Goal: Find specific page/section: Find specific page/section

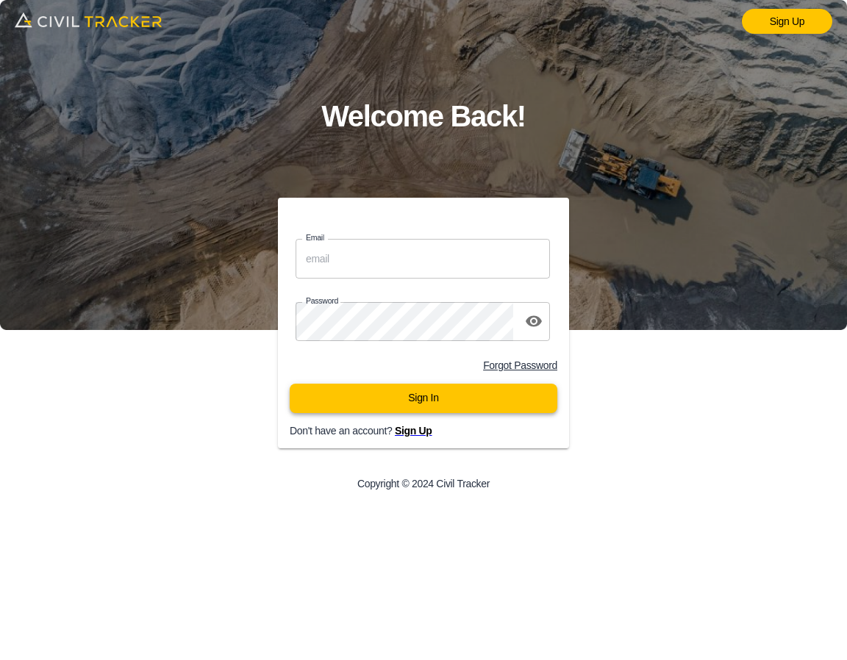
type input "support@civiltracker.xyz"
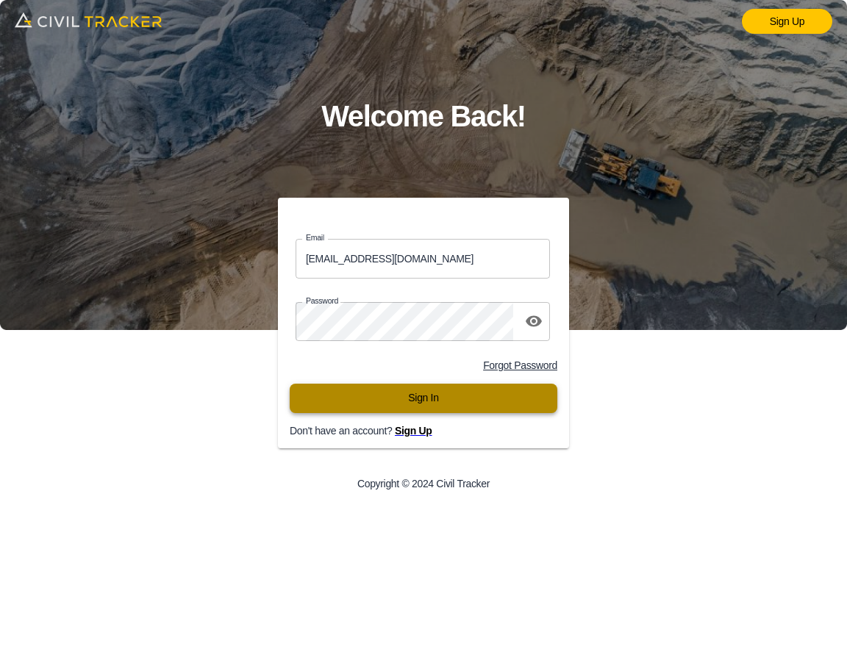
click at [462, 391] on button "Sign In" at bounding box center [424, 398] width 268 height 29
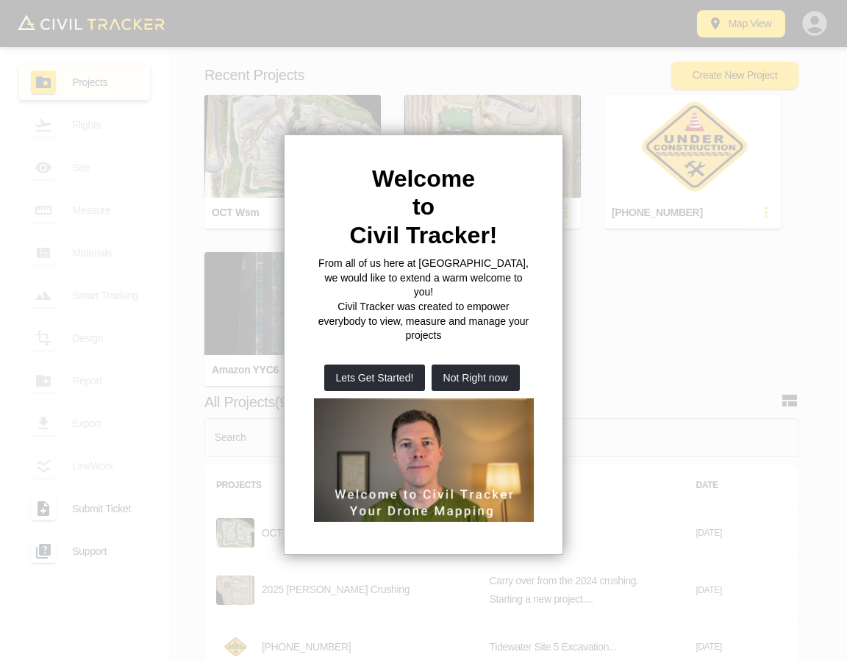
click at [473, 365] on button "Not Right now" at bounding box center [476, 378] width 88 height 26
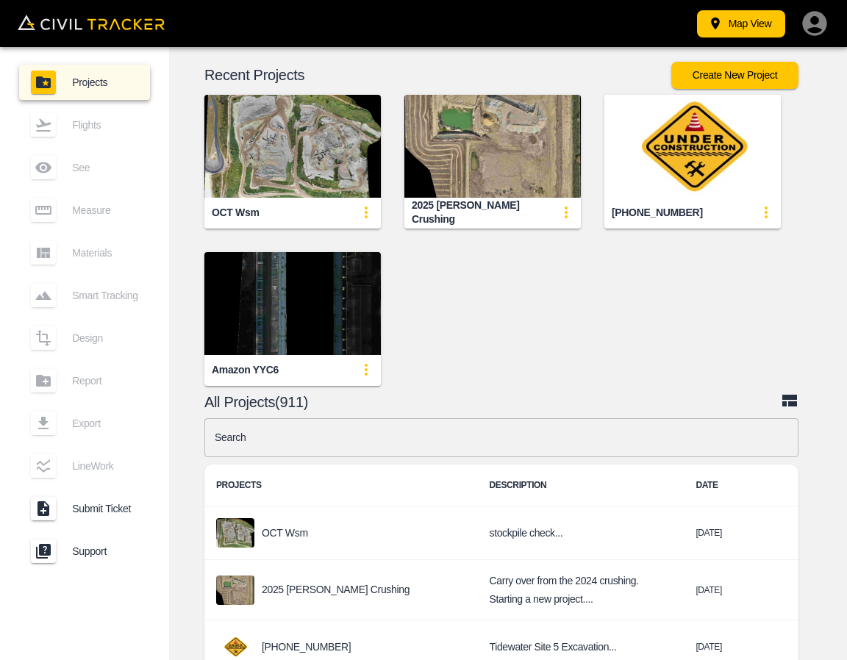
click at [446, 428] on input "text" at bounding box center [501, 437] width 594 height 39
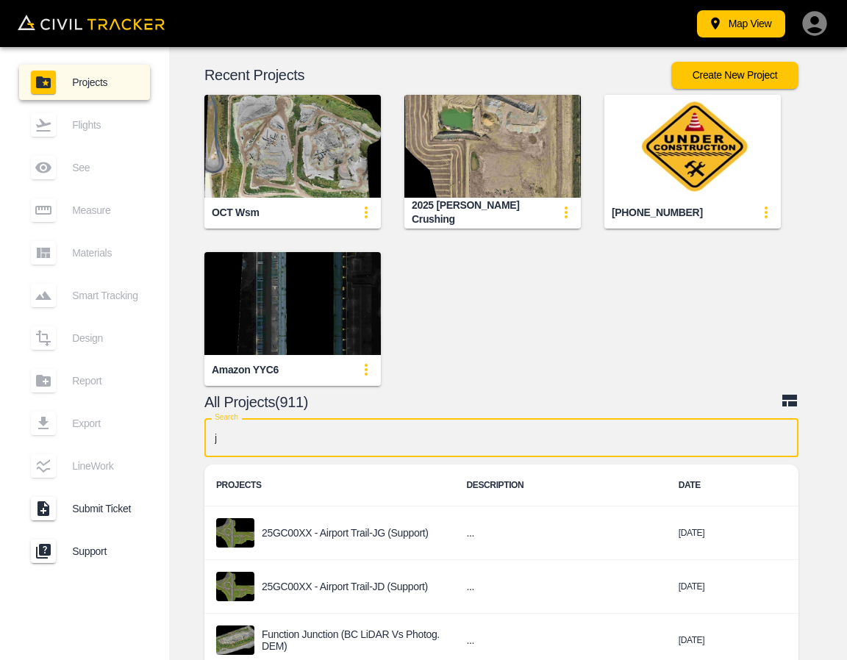
type input "jd"
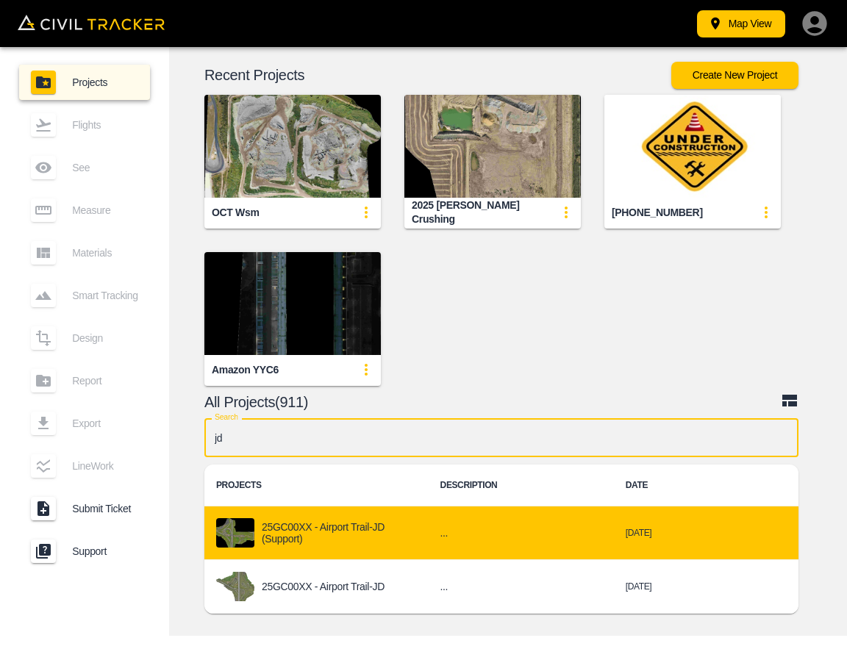
click at [365, 541] on p "25GC00XX - Airport Trail-JD (Support)" at bounding box center [339, 533] width 155 height 24
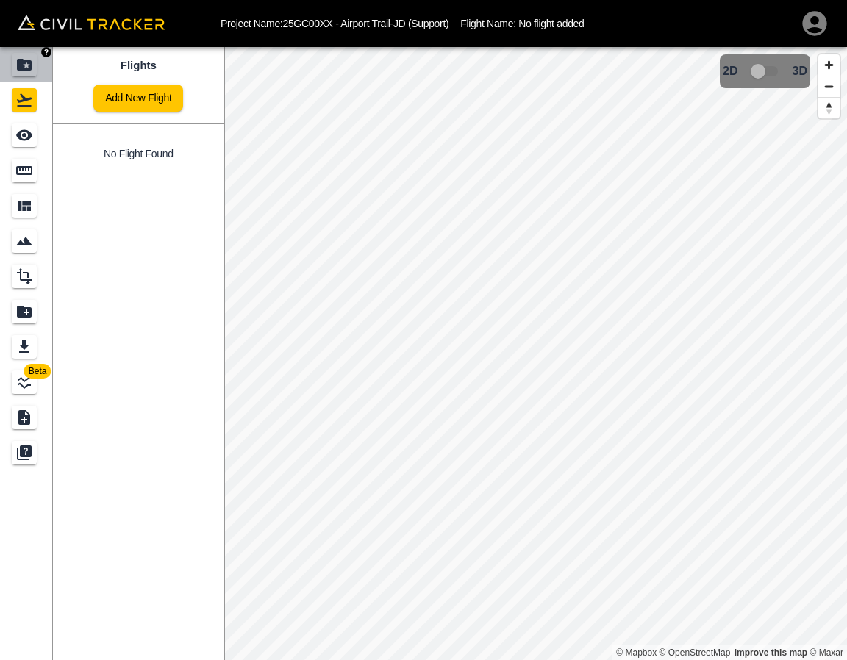
click at [35, 67] on div "Projects" at bounding box center [24, 65] width 25 height 24
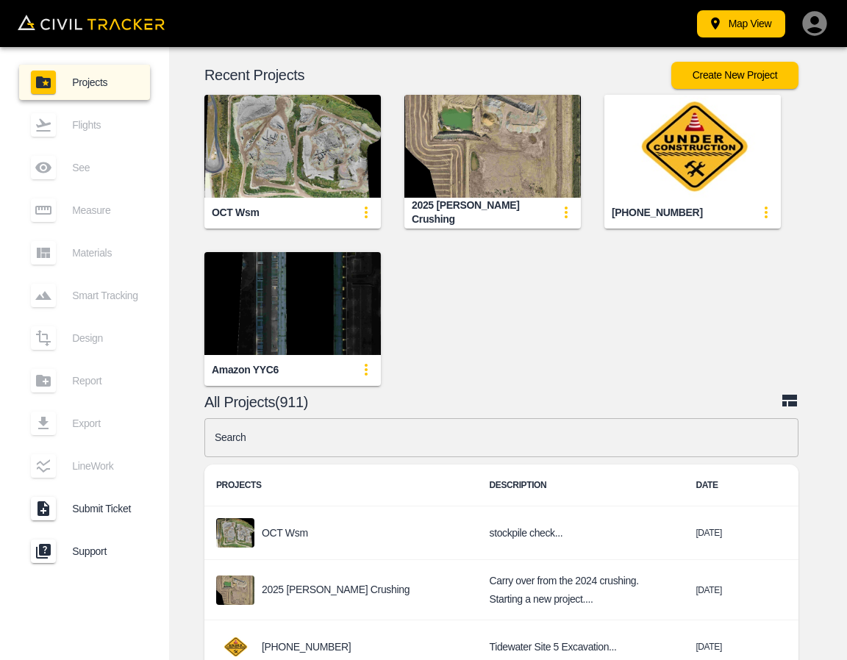
click at [459, 434] on input "text" at bounding box center [501, 437] width 594 height 39
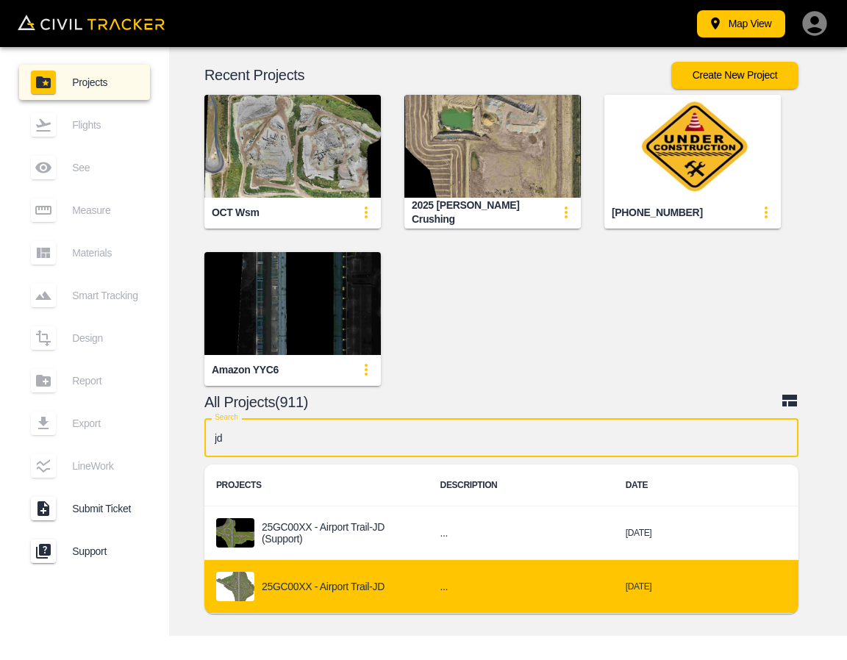
type input "jd"
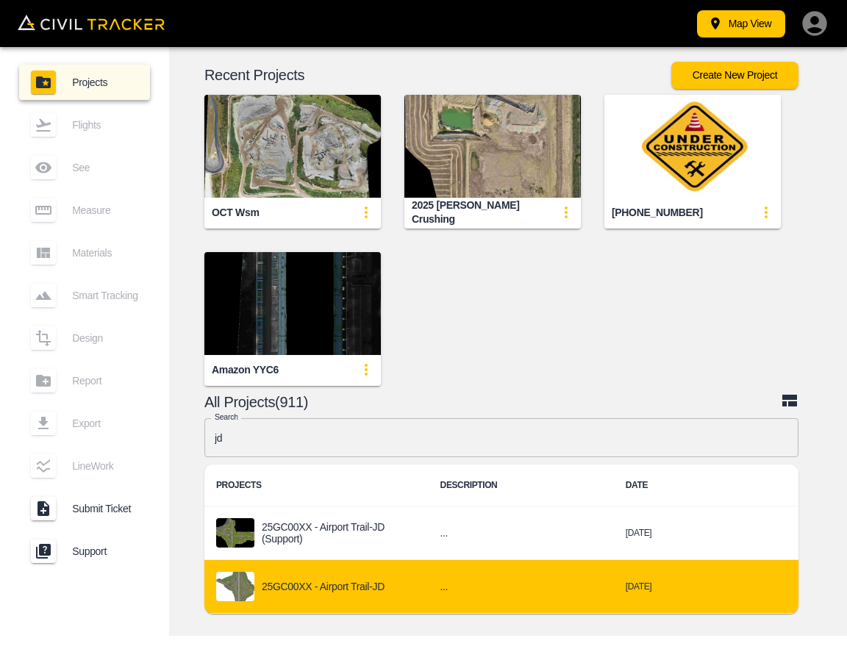
click at [382, 581] on p "25GC00XX - Airport Trail-JD" at bounding box center [323, 587] width 123 height 12
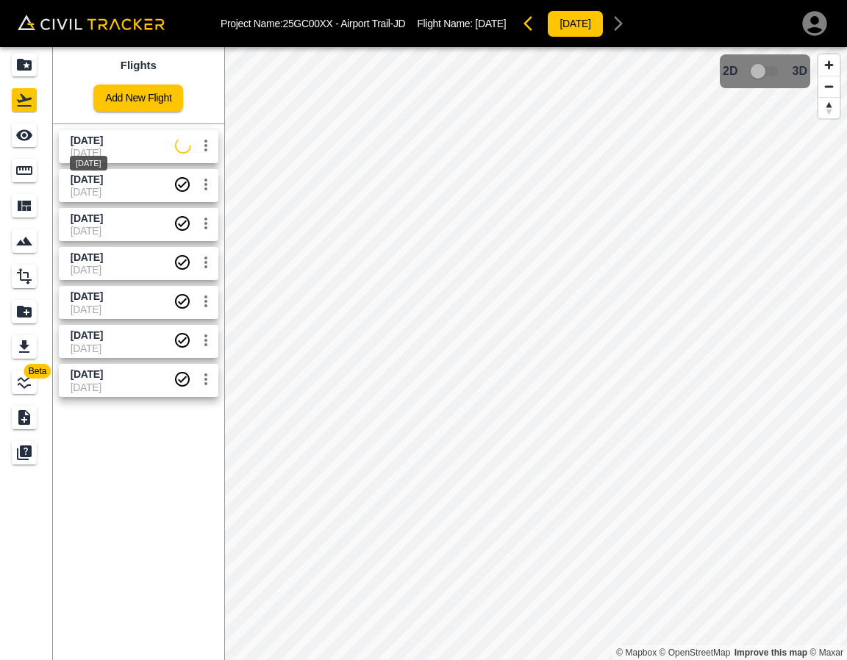
click at [88, 136] on span "[DATE]" at bounding box center [87, 141] width 32 height 12
click at [40, 135] on div "See" at bounding box center [59, 135] width 38 height 18
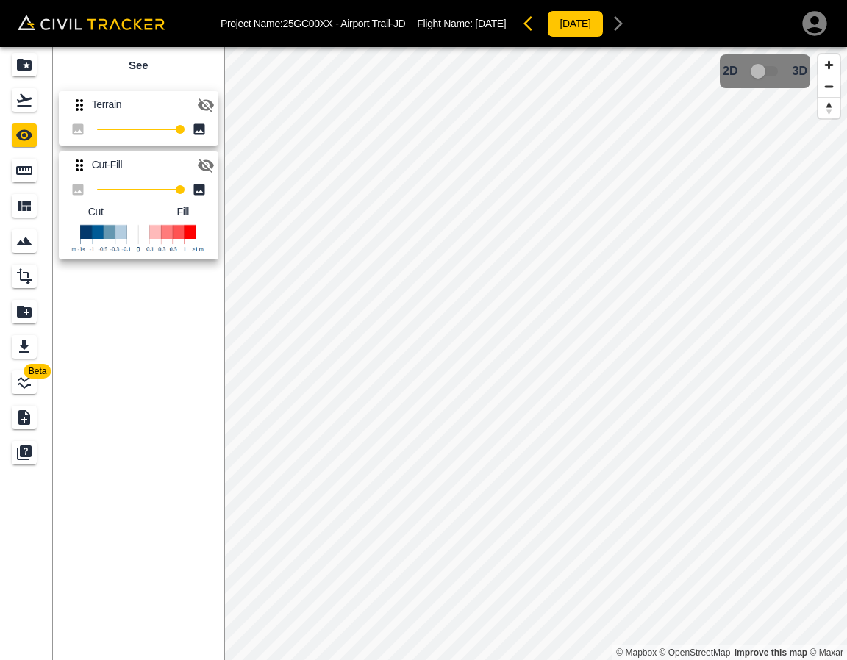
click at [214, 104] on icon "button" at bounding box center [206, 105] width 18 height 18
drag, startPoint x: 210, startPoint y: 101, endPoint x: 202, endPoint y: 173, distance: 71.9
click at [210, 104] on icon "button" at bounding box center [206, 104] width 16 height 11
click at [209, 159] on icon "button" at bounding box center [206, 166] width 18 height 18
